Goal: Information Seeking & Learning: Learn about a topic

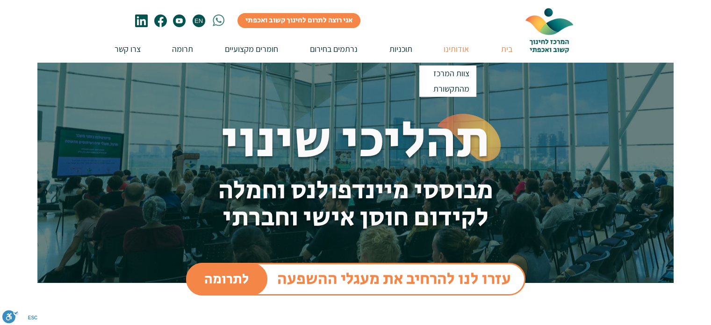
click at [448, 50] on p "אודותינו" at bounding box center [456, 49] width 35 height 27
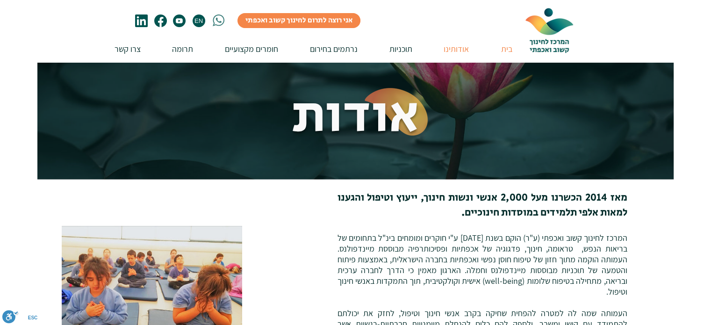
click at [507, 46] on p "בית" at bounding box center [506, 49] width 21 height 27
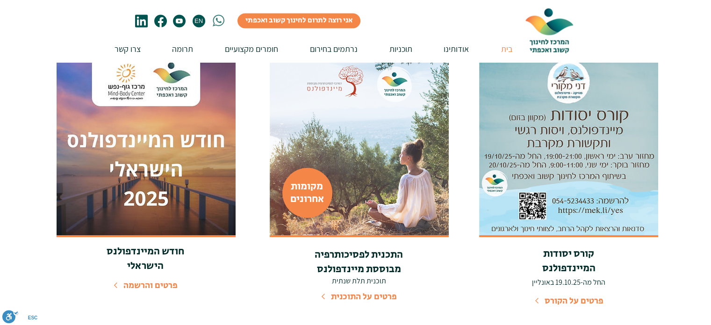
scroll to position [1578, 0]
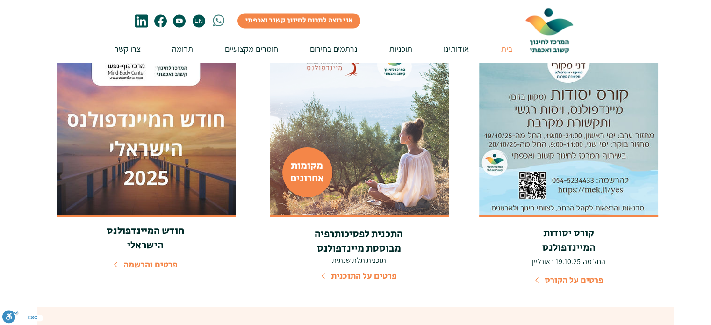
click at [376, 269] on span "פרטים על התוכנית" at bounding box center [364, 275] width 66 height 13
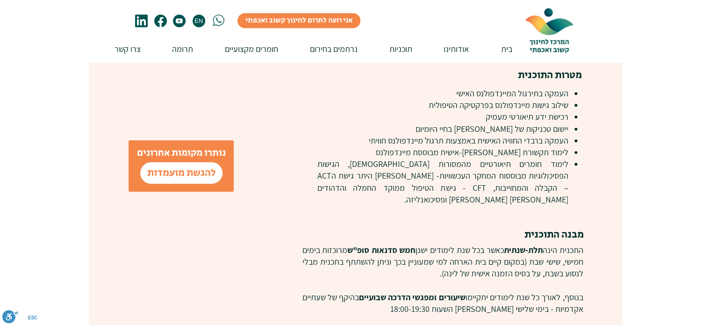
scroll to position [476, 0]
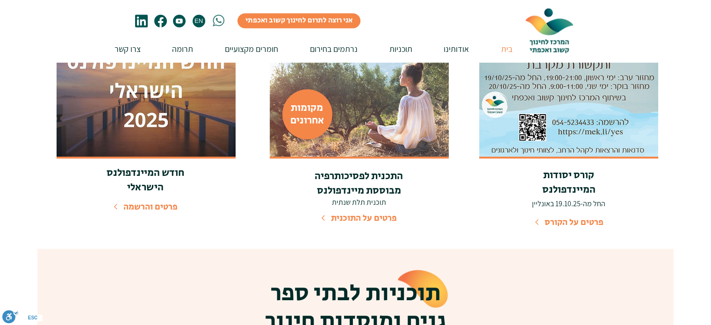
scroll to position [1637, 0]
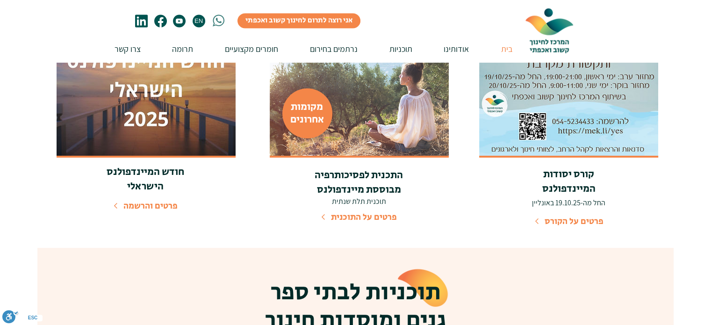
click at [582, 215] on span "פרטים על הקורס" at bounding box center [574, 221] width 59 height 13
